Goal: Transaction & Acquisition: Subscribe to service/newsletter

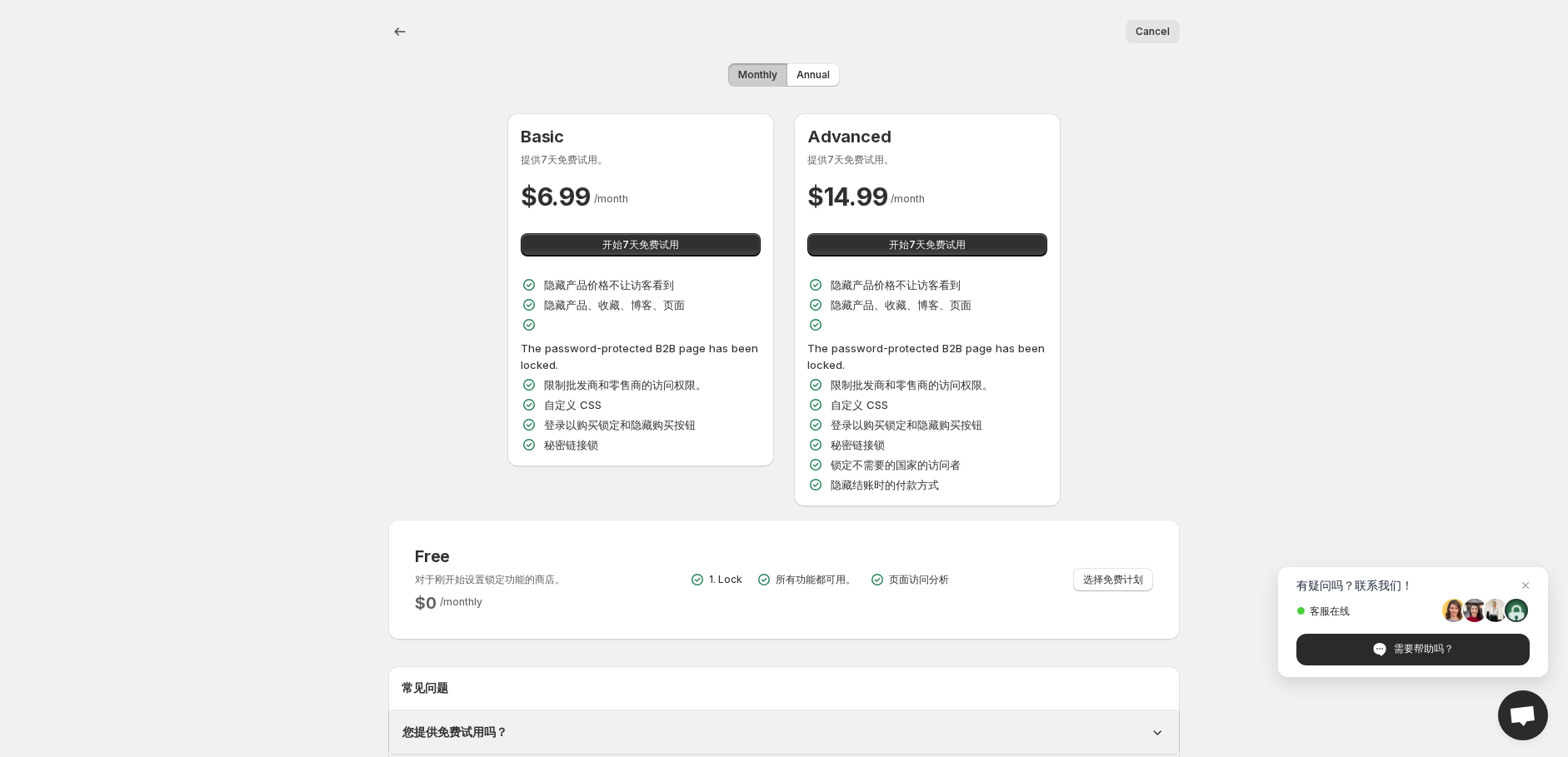
click at [746, 70] on span "Monthly" at bounding box center [758, 76] width 39 height 14
click at [1105, 575] on span "选择免费计划" at bounding box center [1113, 580] width 60 height 14
